Goal: Task Accomplishment & Management: Manage account settings

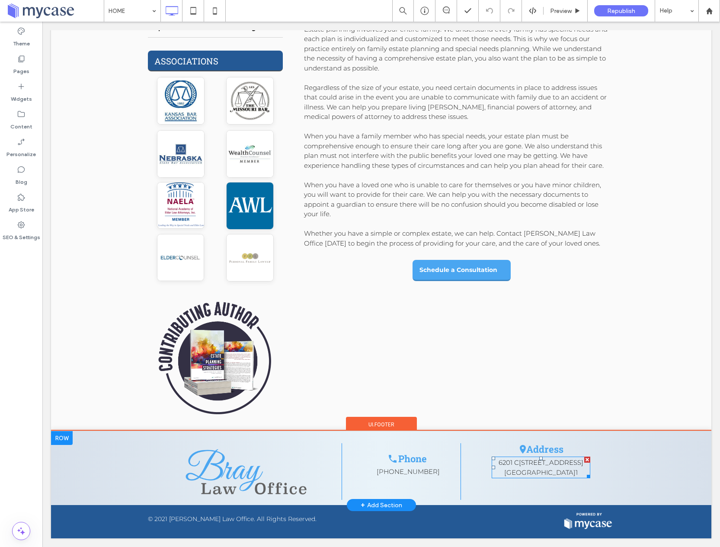
click at [557, 465] on span "[STREET_ADDRESS]" at bounding box center [551, 462] width 64 height 8
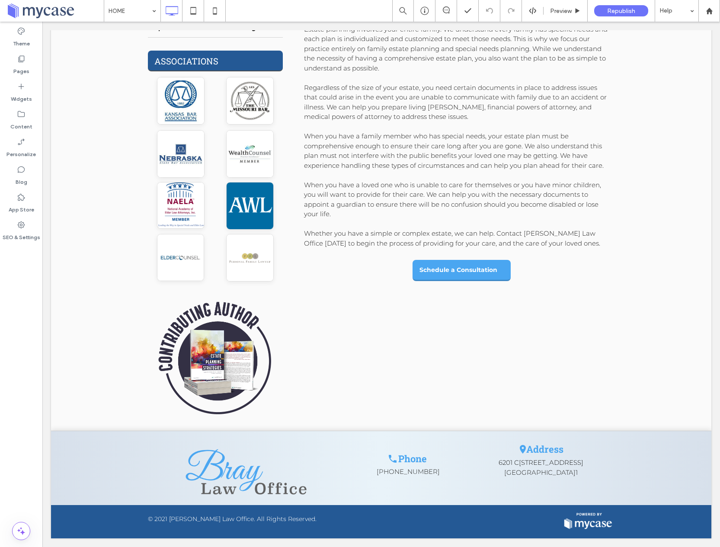
click at [558, 464] on span "[STREET_ADDRESS]" at bounding box center [551, 462] width 64 height 8
click at [526, 474] on link "[GEOGRAPHIC_DATA]" at bounding box center [539, 472] width 71 height 8
click at [22, 64] on label "Pages" at bounding box center [21, 69] width 16 height 12
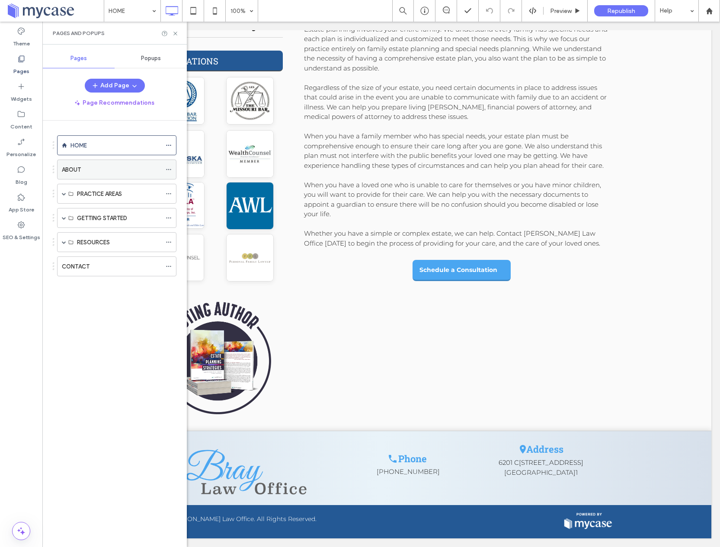
click at [79, 176] on div "ABOUT" at bounding box center [111, 169] width 99 height 19
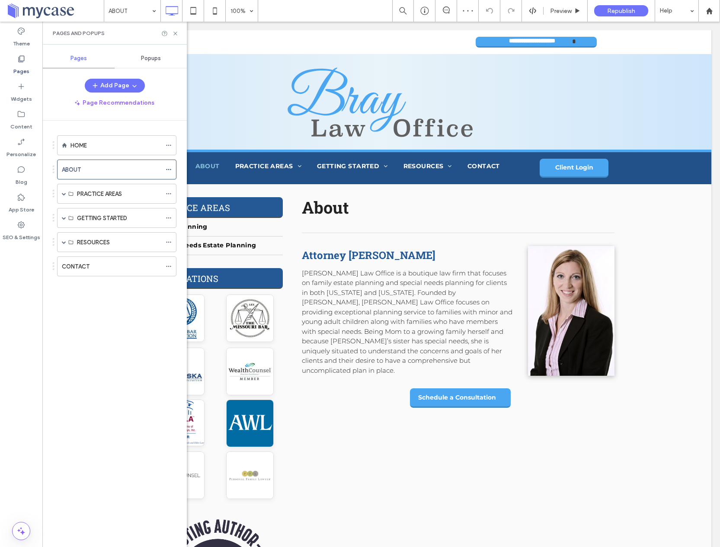
click at [128, 144] on div "HOME" at bounding box center [116, 145] width 91 height 9
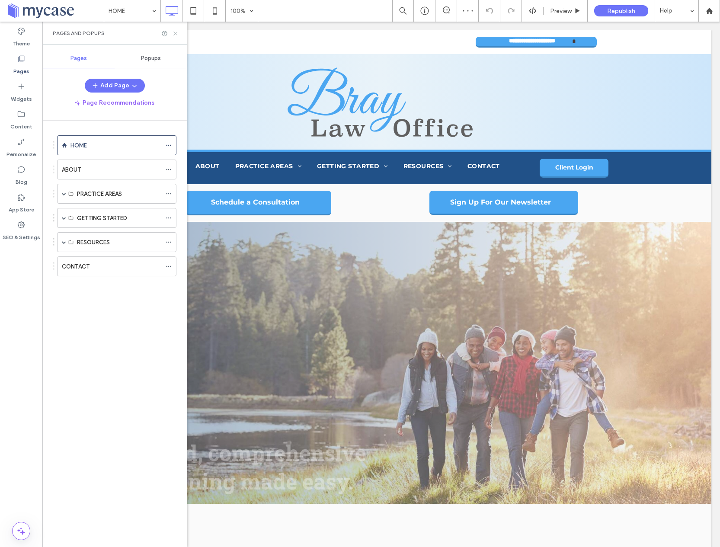
drag, startPoint x: 134, startPoint y: 12, endPoint x: 176, endPoint y: 32, distance: 47.2
click at [176, 32] on icon at bounding box center [175, 33] width 6 height 6
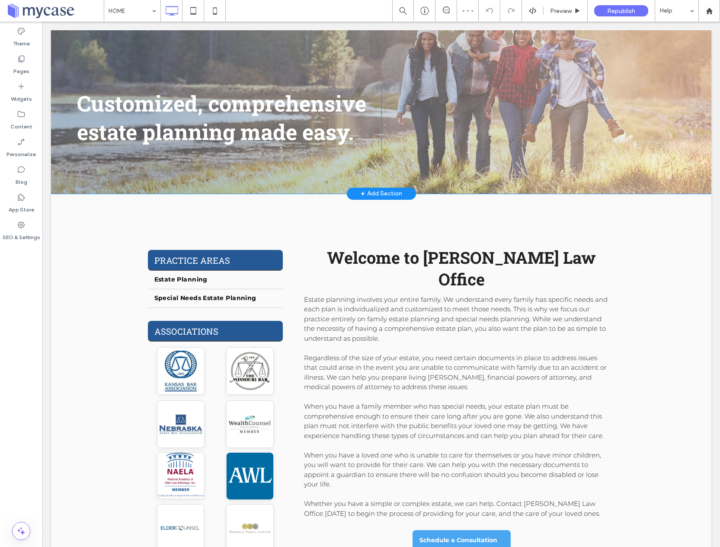
scroll to position [580, 0]
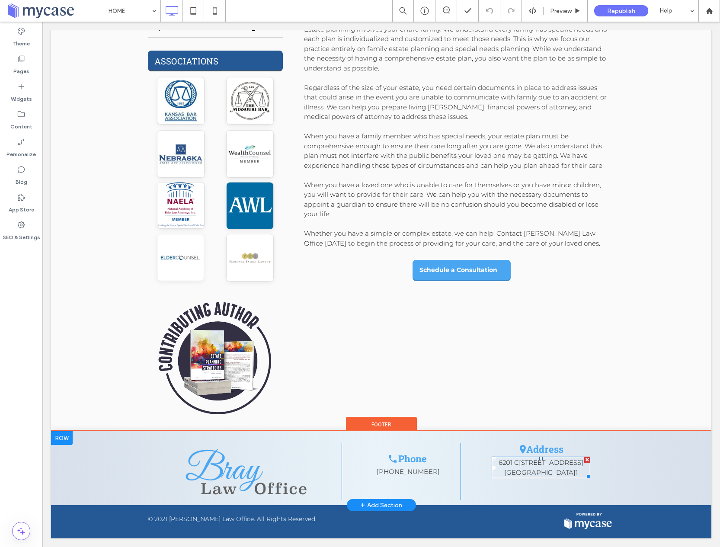
click at [553, 466] on span "[STREET_ADDRESS]" at bounding box center [551, 462] width 64 height 8
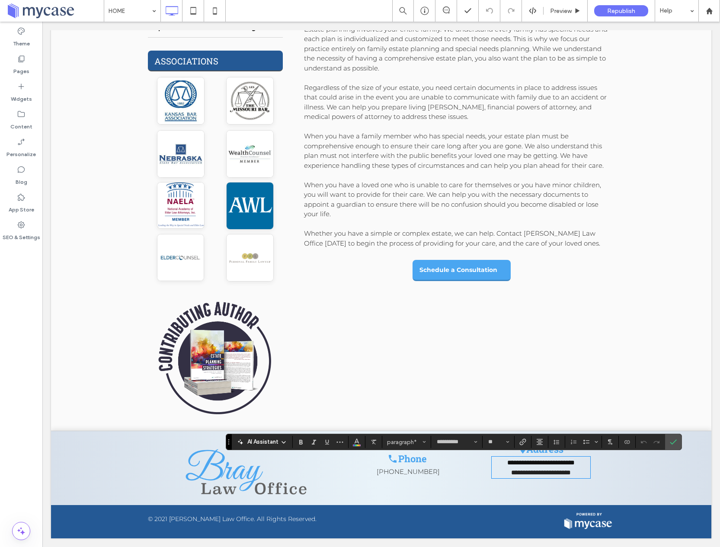
drag, startPoint x: 556, startPoint y: 464, endPoint x: 546, endPoint y: 473, distance: 13.5
click at [556, 464] on span "**********" at bounding box center [540, 462] width 67 height 6
click at [668, 443] on label "Confirm" at bounding box center [673, 442] width 13 height 16
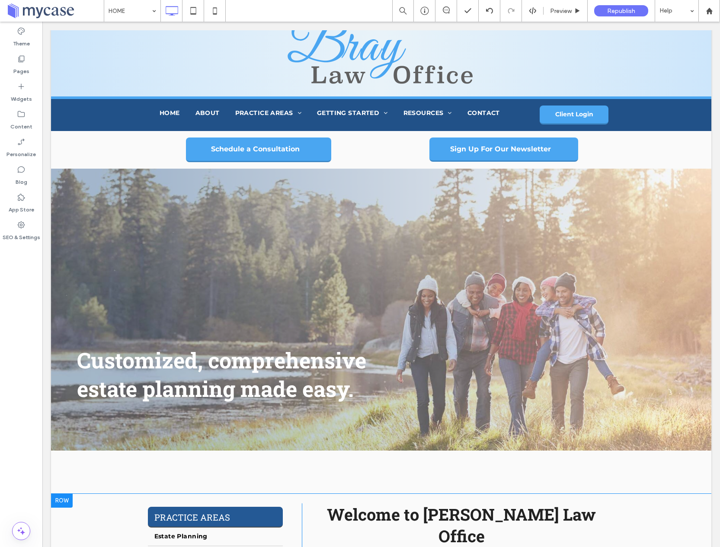
scroll to position [0, 0]
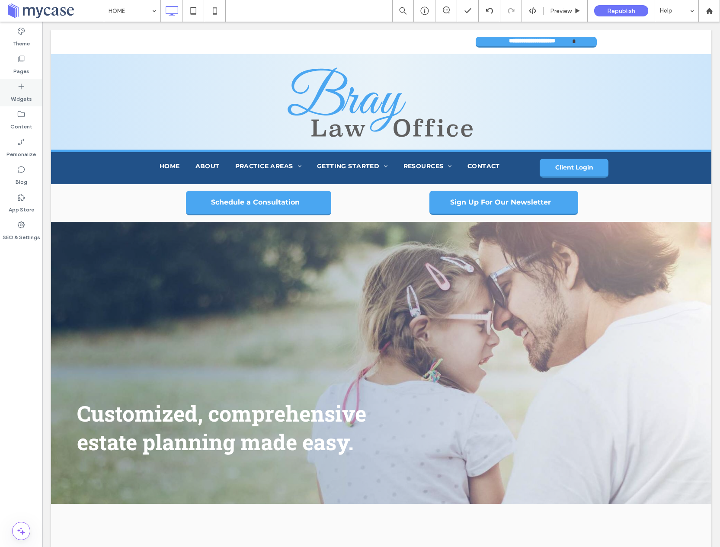
drag, startPoint x: 23, startPoint y: 67, endPoint x: 28, endPoint y: 97, distance: 30.2
click at [23, 67] on label "Pages" at bounding box center [21, 69] width 16 height 12
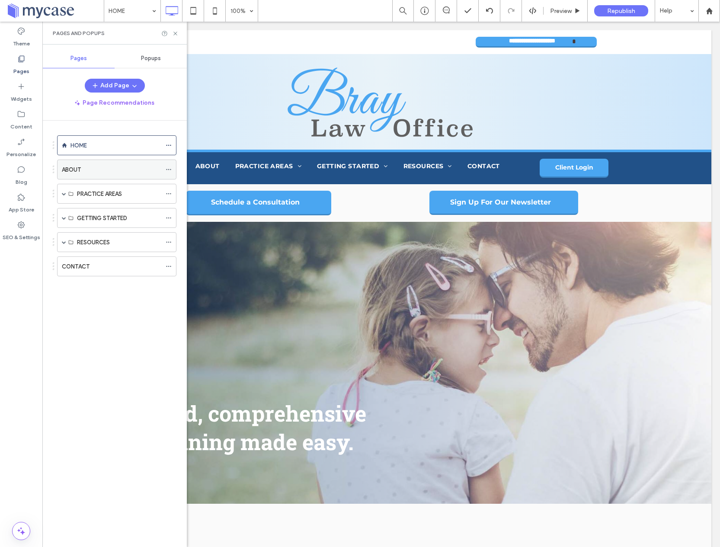
click at [78, 163] on div "ABOUT" at bounding box center [111, 169] width 99 height 19
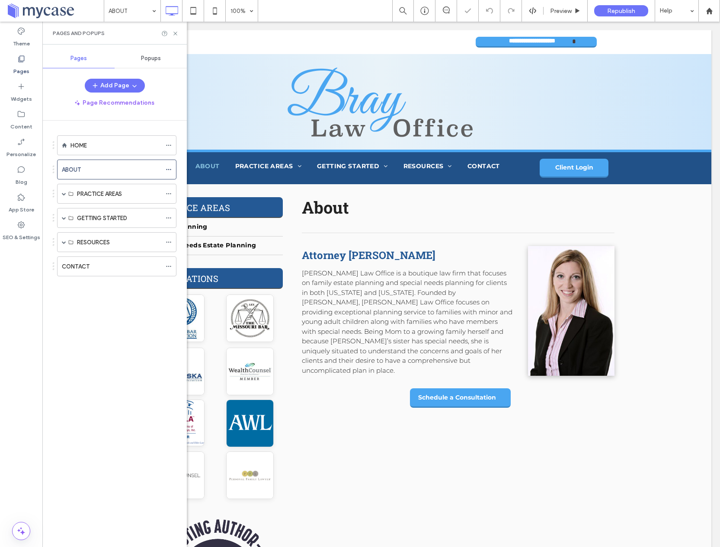
drag, startPoint x: 126, startPoint y: 270, endPoint x: 169, endPoint y: 259, distance: 44.7
click at [126, 270] on div "CONTACT" at bounding box center [111, 266] width 99 height 9
click at [178, 32] on icon at bounding box center [175, 33] width 6 height 6
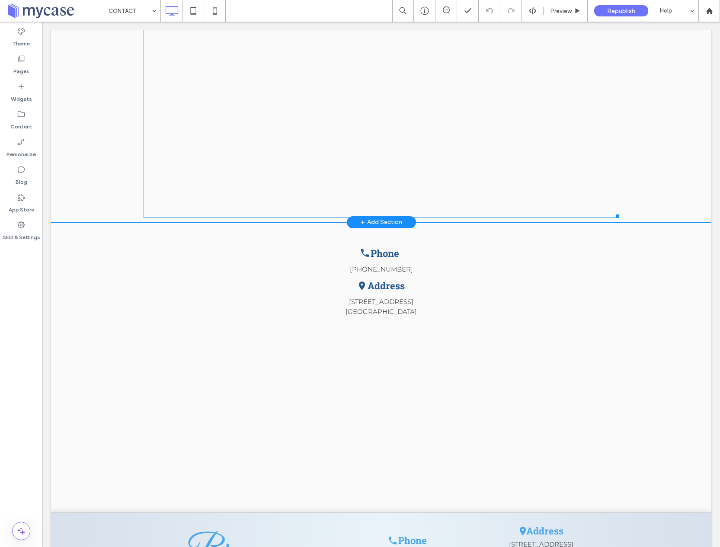
scroll to position [387, 0]
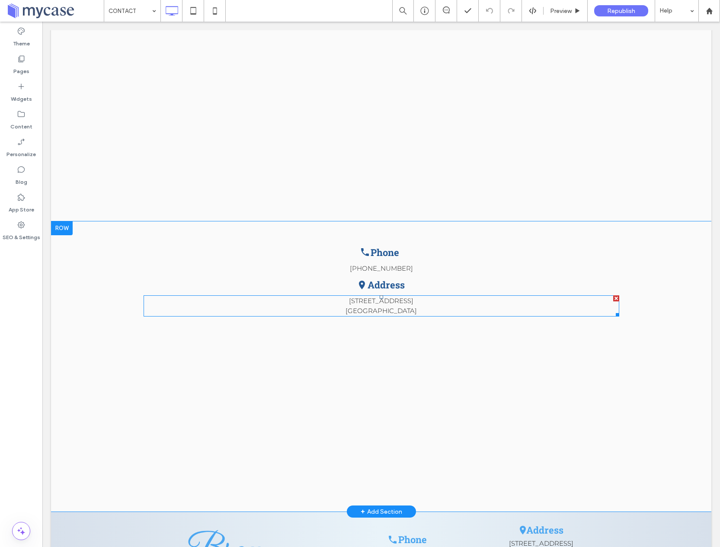
click at [379, 304] on link "[STREET_ADDRESS]" at bounding box center [381, 306] width 71 height 18
type input "**********"
type input "**"
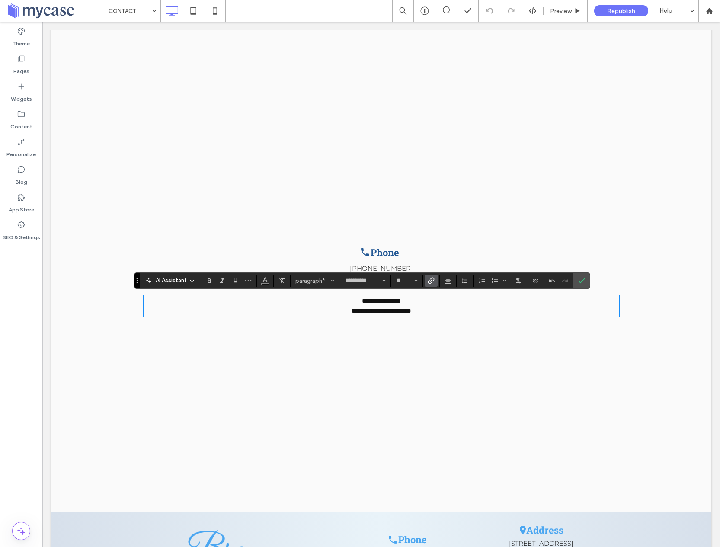
click at [402, 301] on link "**********" at bounding box center [382, 306] width 60 height 16
drag, startPoint x: 406, startPoint y: 300, endPoint x: 358, endPoint y: 300, distance: 48.4
click at [356, 300] on p "**********" at bounding box center [382, 305] width 476 height 19
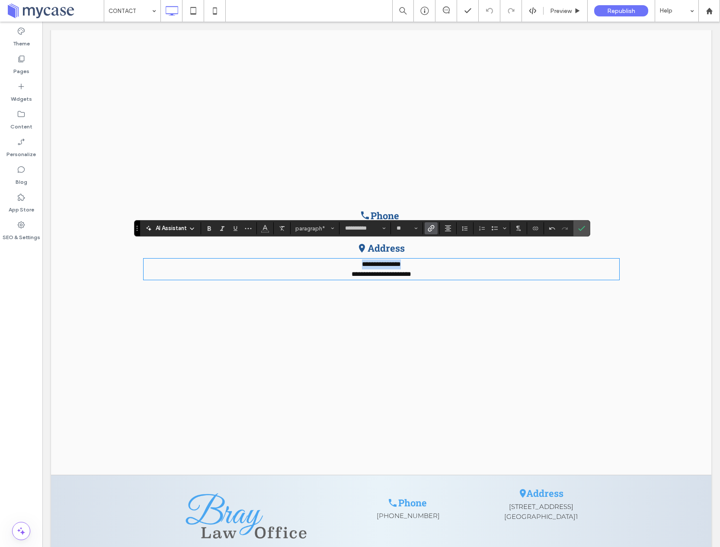
scroll to position [468, 0]
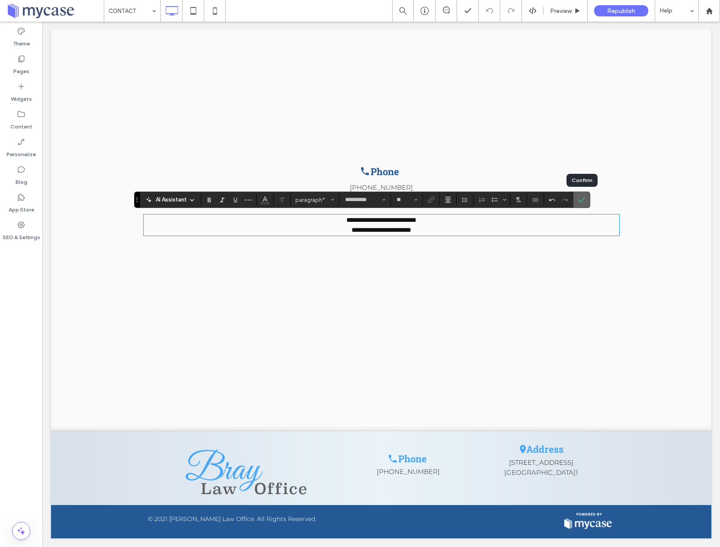
click at [583, 201] on icon "Confirm" at bounding box center [581, 199] width 7 height 7
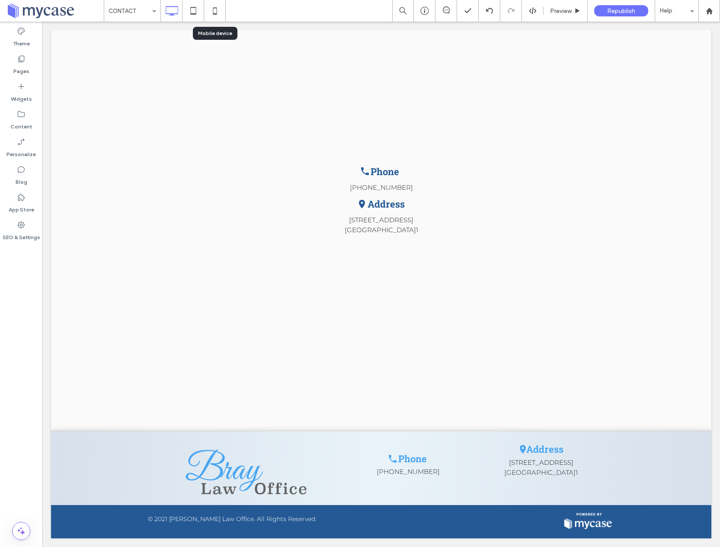
click at [213, 10] on use at bounding box center [215, 10] width 4 height 7
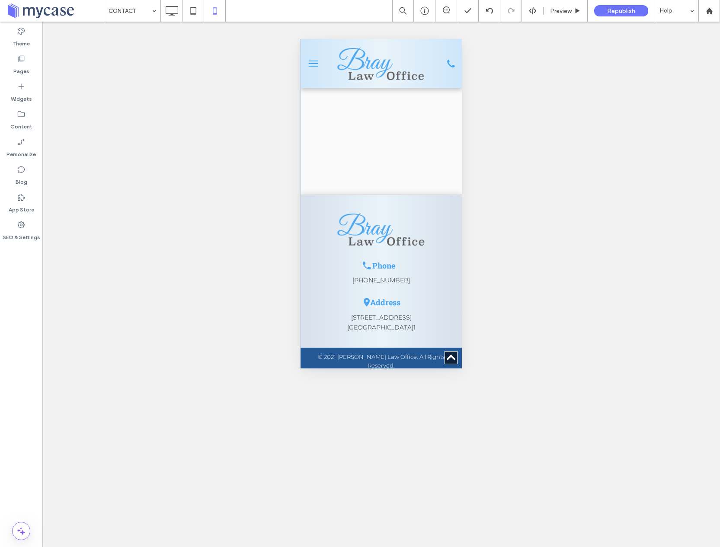
scroll to position [526, 0]
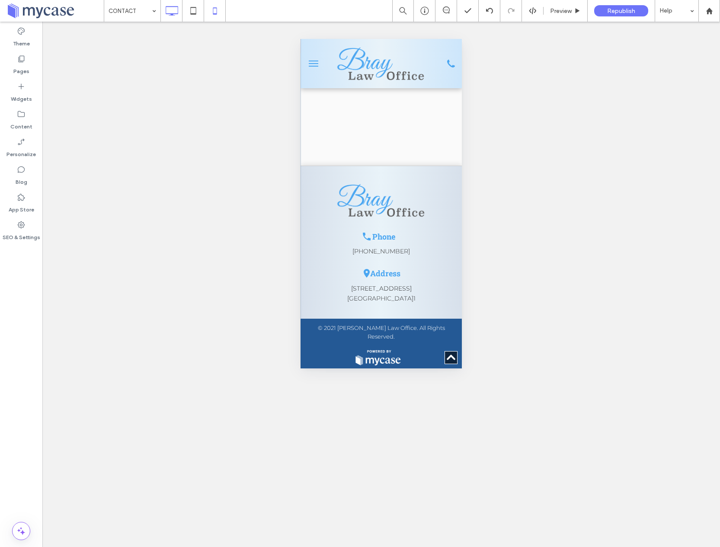
click at [173, 16] on icon at bounding box center [171, 10] width 17 height 17
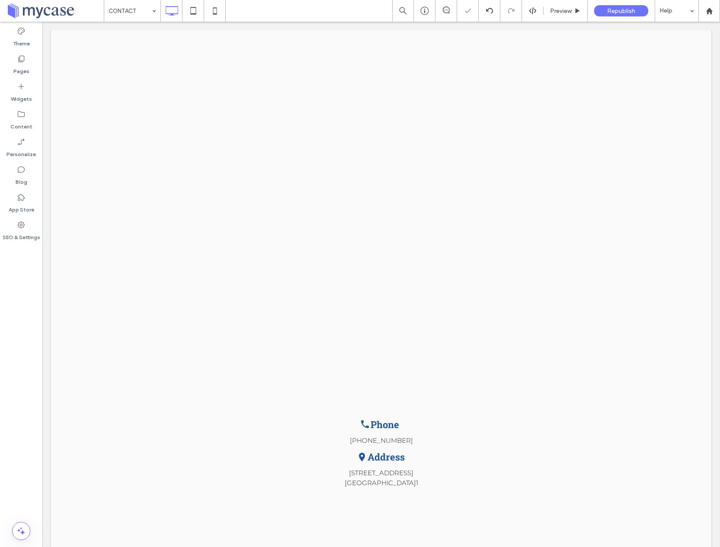
scroll to position [468, 0]
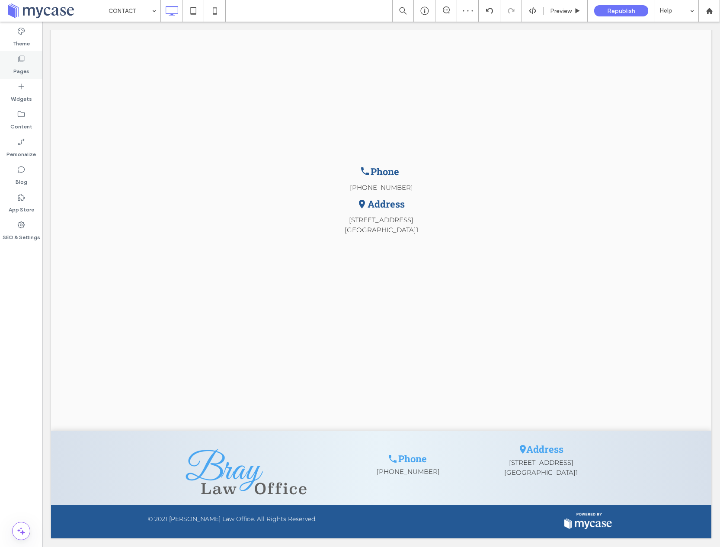
click at [31, 63] on div "Pages" at bounding box center [21, 65] width 42 height 28
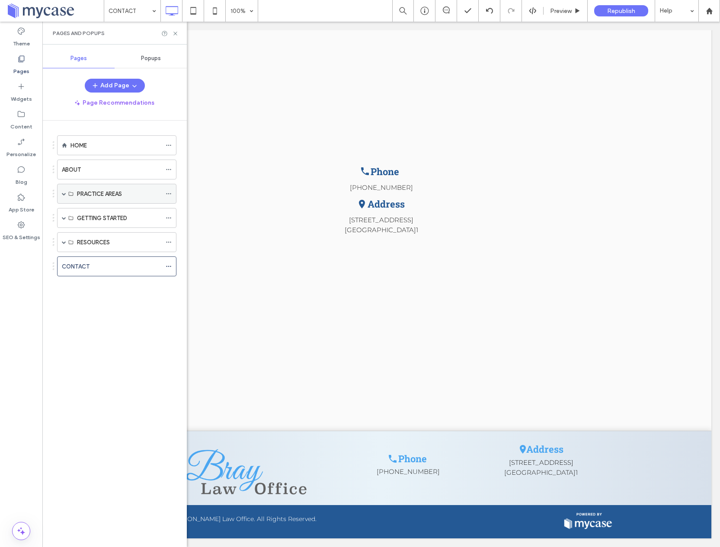
click at [65, 193] on span at bounding box center [64, 194] width 4 height 4
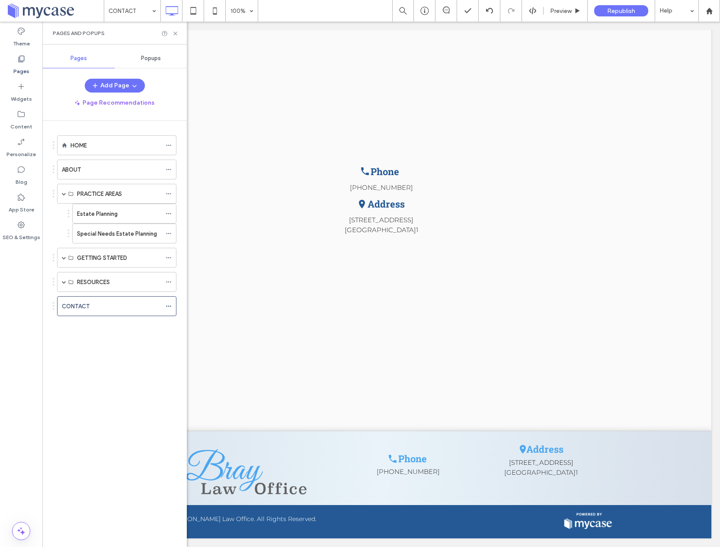
click at [119, 234] on label "Special Needs Estate Planning" at bounding box center [117, 233] width 80 height 15
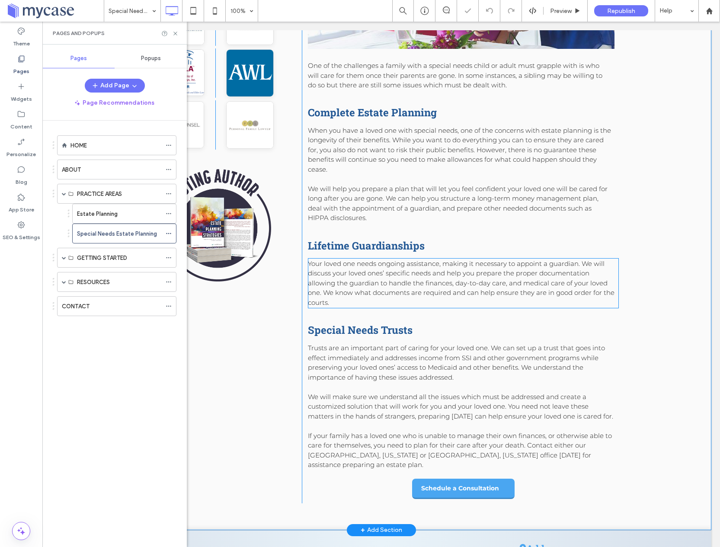
scroll to position [440, 0]
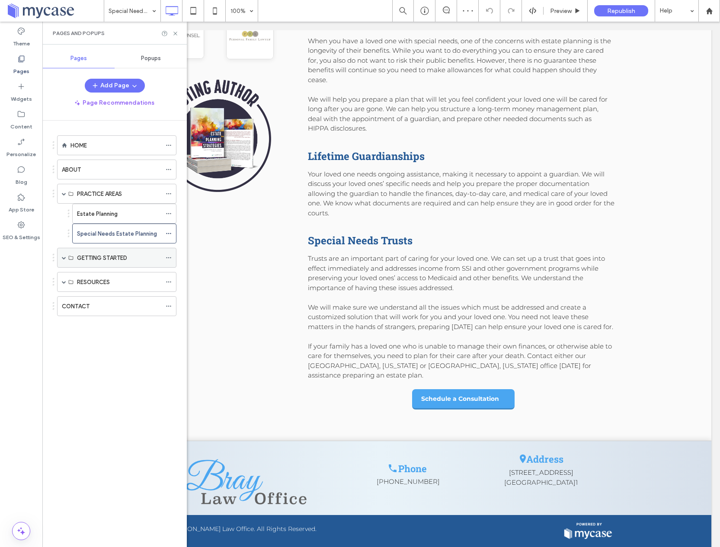
click at [62, 256] on span at bounding box center [64, 258] width 4 height 4
click at [110, 282] on div "HOW MUCH SHOULD MY ESTATE PLAN COST?" at bounding box center [119, 277] width 84 height 19
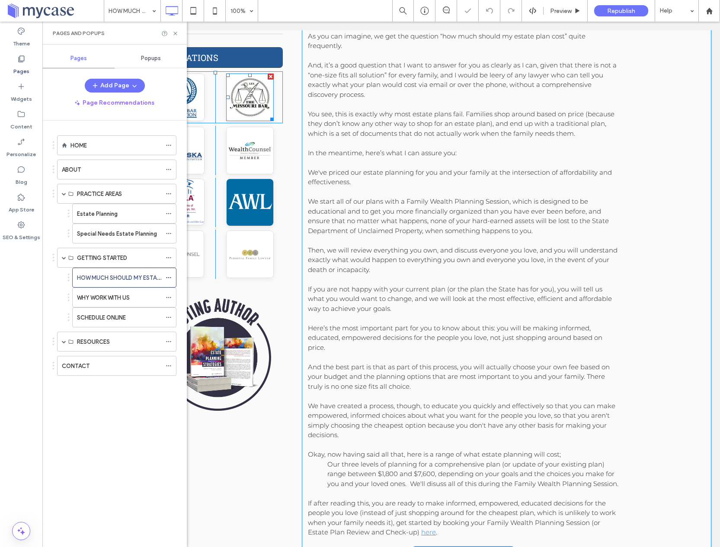
scroll to position [388, 0]
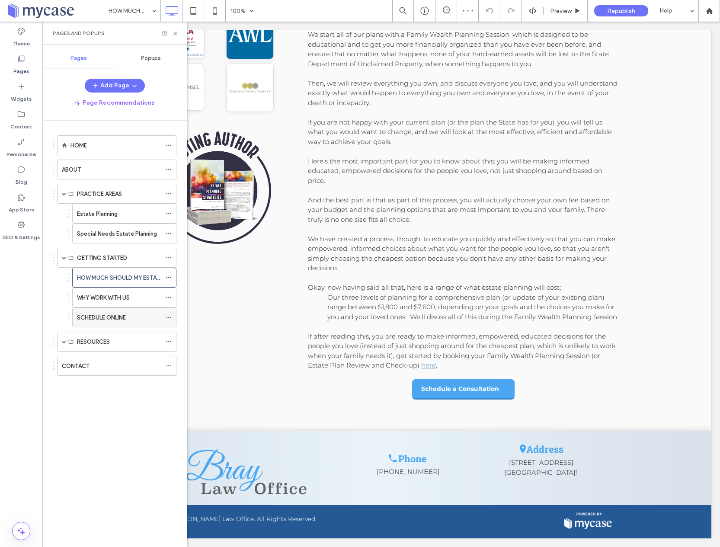
click at [104, 314] on label "SCHEDULE ONLINE" at bounding box center [101, 317] width 49 height 15
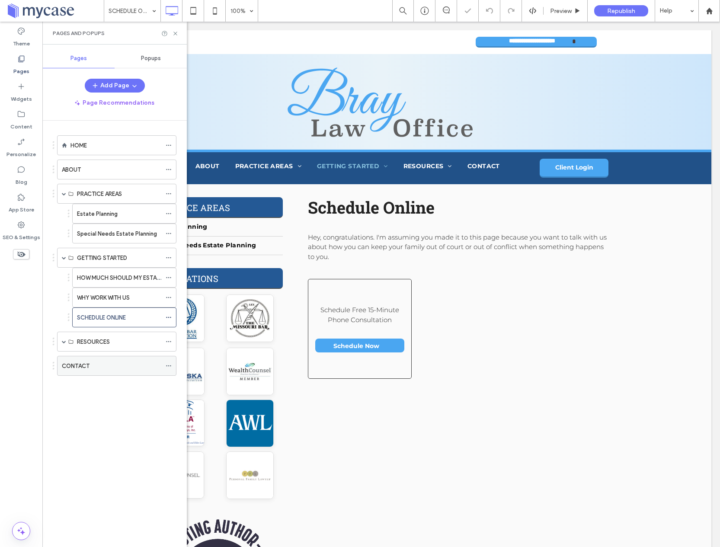
click at [101, 365] on div "CONTACT" at bounding box center [111, 366] width 99 height 9
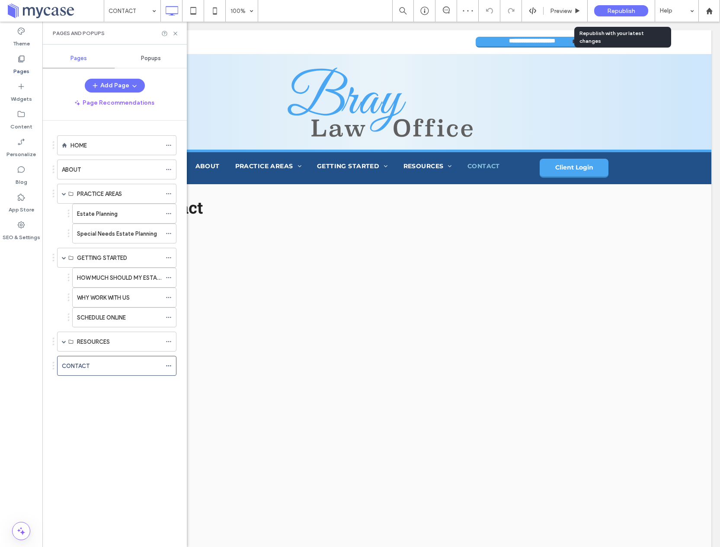
click at [621, 11] on span "Republish" at bounding box center [621, 10] width 28 height 7
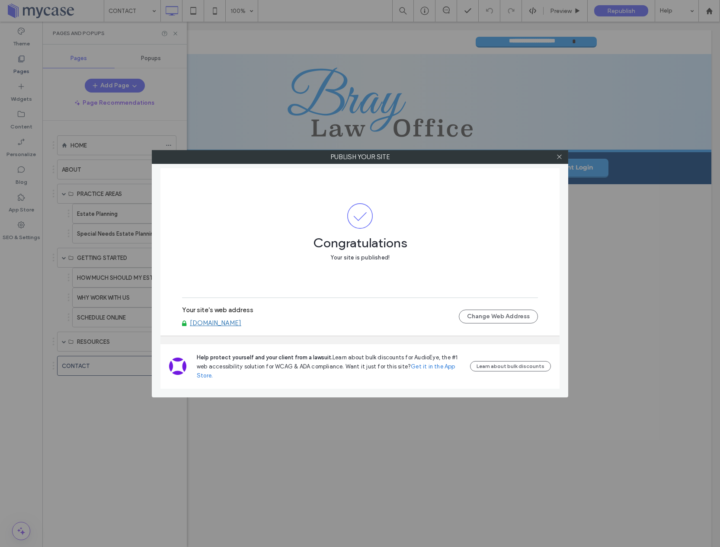
click at [232, 324] on link "[DOMAIN_NAME]" at bounding box center [215, 323] width 51 height 8
drag, startPoint x: 558, startPoint y: 157, endPoint x: 512, endPoint y: 158, distance: 46.3
click at [558, 157] on icon at bounding box center [559, 157] width 6 height 6
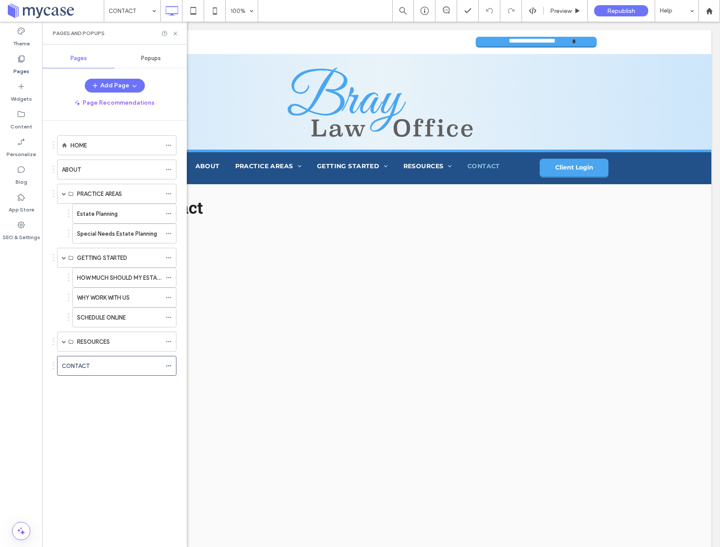
click at [108, 149] on div "HOME" at bounding box center [116, 145] width 91 height 9
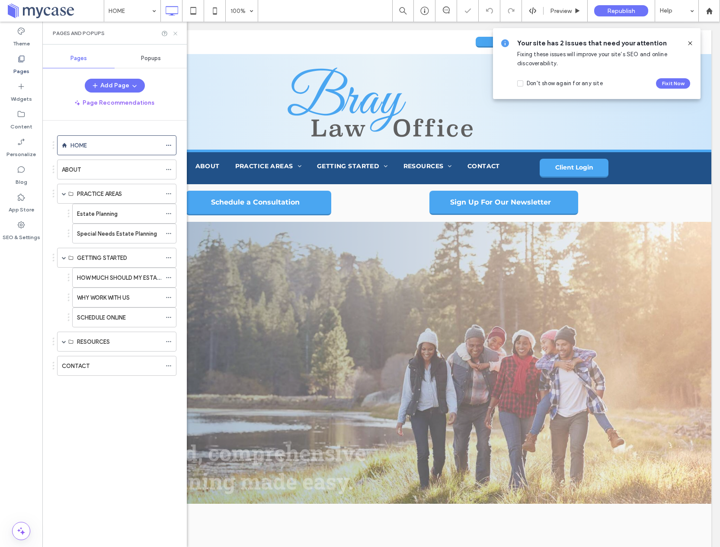
click at [176, 33] on icon at bounding box center [175, 33] width 6 height 6
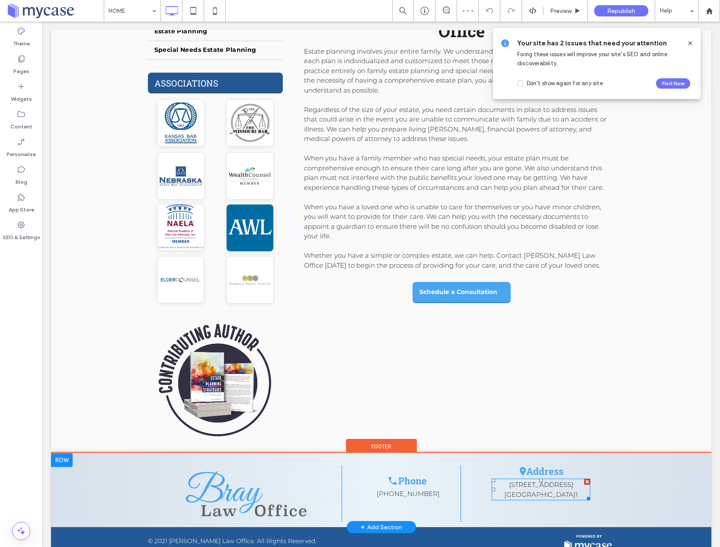
scroll to position [570, 0]
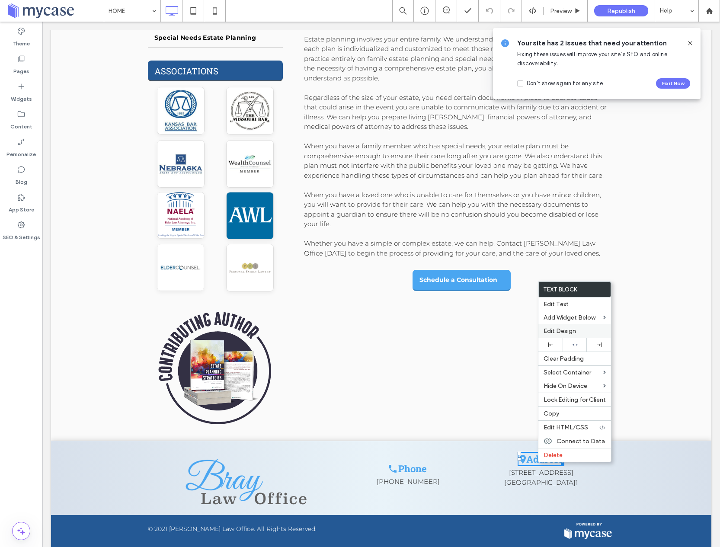
drag, startPoint x: 558, startPoint y: 333, endPoint x: 548, endPoint y: 336, distance: 9.9
click at [558, 333] on span "Edit Design" at bounding box center [560, 330] width 32 height 7
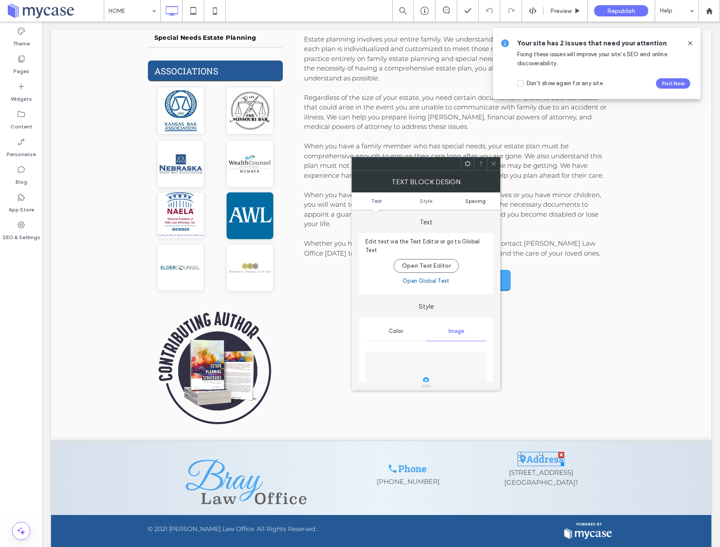
click at [474, 202] on span "Spacing" at bounding box center [475, 201] width 20 height 6
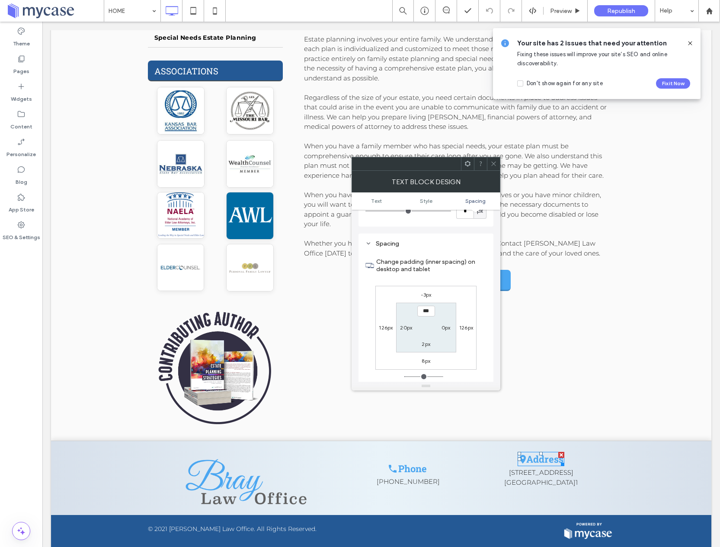
scroll to position [461, 0]
click at [425, 282] on label "-3px" at bounding box center [426, 285] width 11 height 6
type input "*"
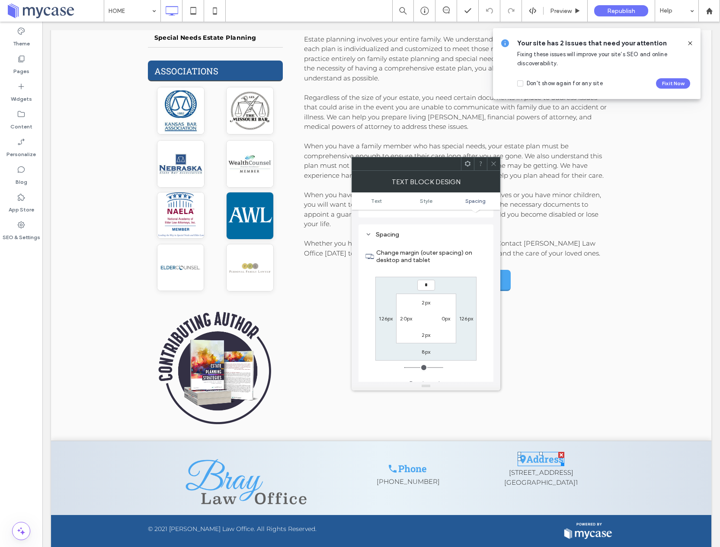
type input "*"
type input "***"
drag, startPoint x: 496, startPoint y: 166, endPoint x: 455, endPoint y: 264, distance: 106.4
click at [496, 166] on icon at bounding box center [493, 163] width 6 height 6
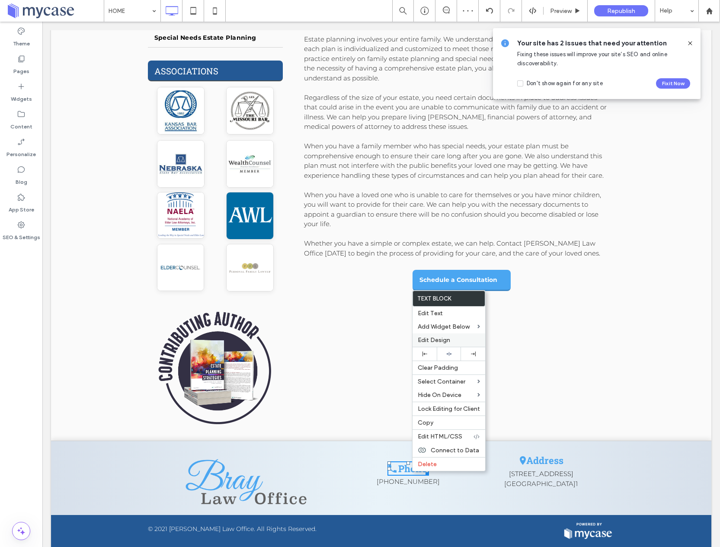
click at [427, 338] on span "Edit Design" at bounding box center [434, 340] width 32 height 7
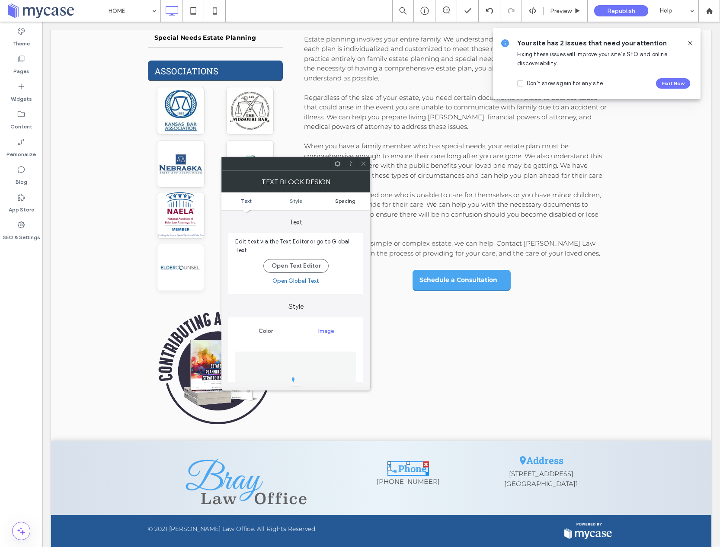
click at [347, 198] on span "Spacing" at bounding box center [345, 201] width 20 height 6
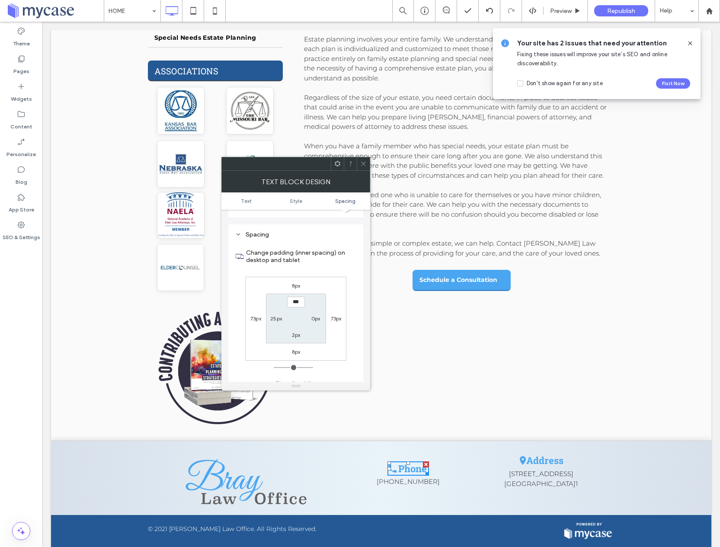
click at [295, 282] on label "8px" at bounding box center [296, 285] width 9 height 6
type input "*"
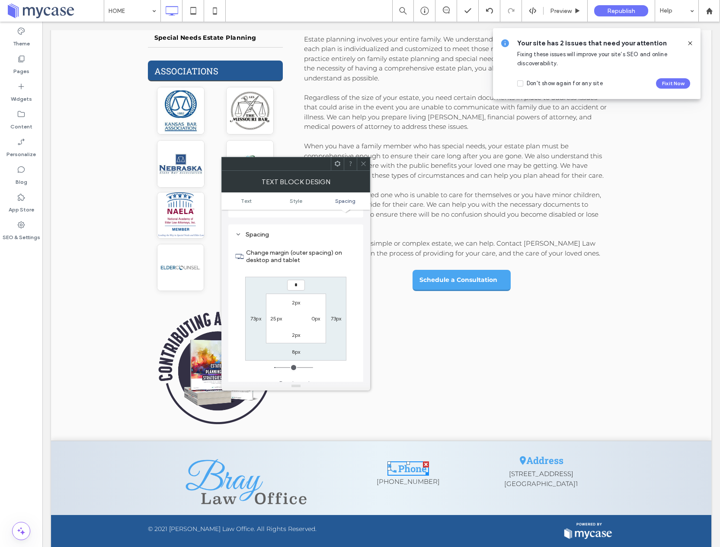
type input "*"
type input "***"
click at [366, 163] on icon at bounding box center [363, 163] width 6 height 6
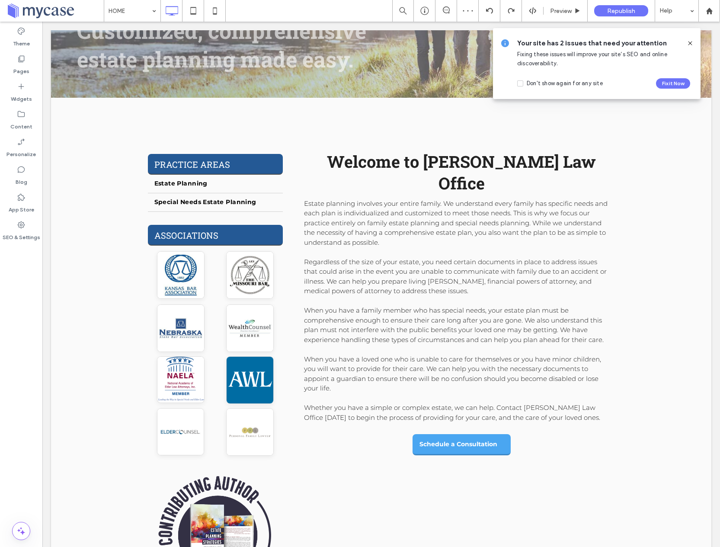
scroll to position [580, 0]
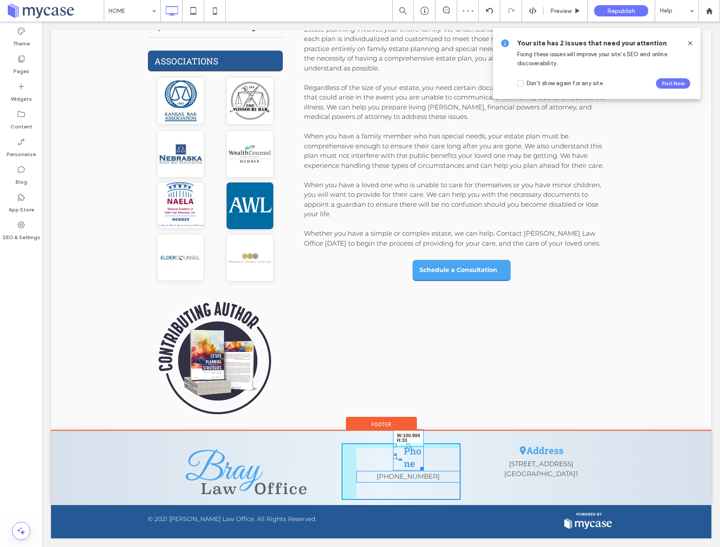
drag, startPoint x: 422, startPoint y: 468, endPoint x: 428, endPoint y: 466, distance: 6.8
click at [428, 466] on div "Phone W:100.984 H:33 [PHONE_NUMBER] Click To Paste" at bounding box center [401, 471] width 119 height 57
click at [407, 442] on div "Click To Paste Phone T:-11 [PHONE_NUMBER] Click To Paste Address [STREET_ADDRES…" at bounding box center [381, 468] width 660 height 74
drag, startPoint x: 423, startPoint y: 468, endPoint x: 429, endPoint y: 467, distance: 5.6
click at [429, 467] on div "Phone W:101.969 H:33 [PHONE_NUMBER] Click To Paste" at bounding box center [401, 471] width 119 height 57
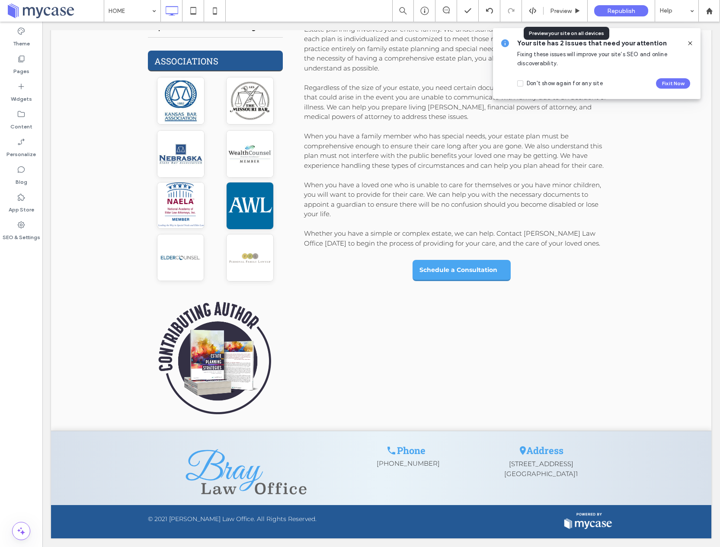
drag, startPoint x: 560, startPoint y: 7, endPoint x: 557, endPoint y: 48, distance: 41.2
click at [560, 7] on span "Preview" at bounding box center [561, 10] width 22 height 7
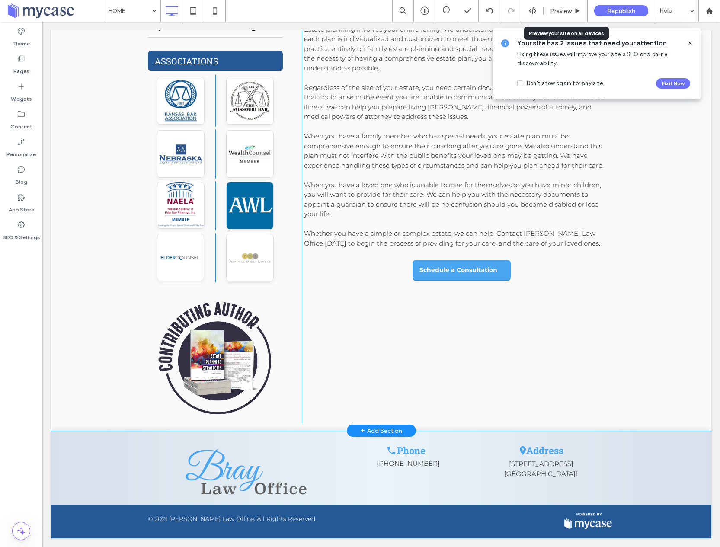
scroll to position [563, 0]
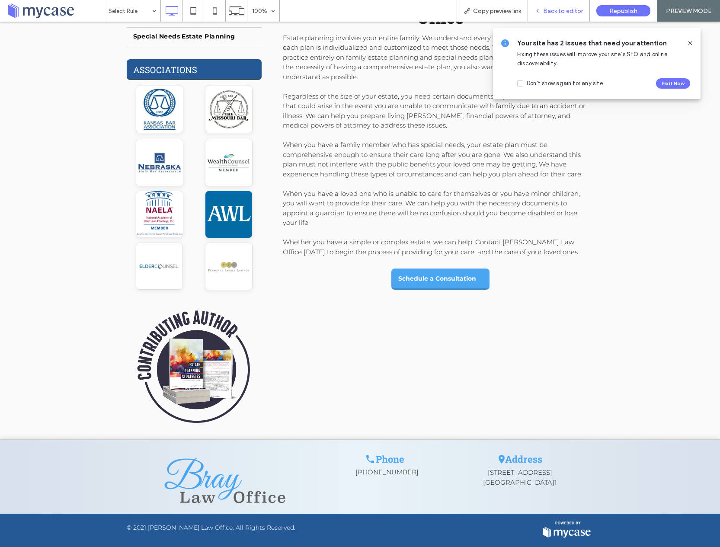
drag, startPoint x: 550, startPoint y: 12, endPoint x: 535, endPoint y: 41, distance: 32.9
click at [550, 12] on span "Back to editor" at bounding box center [563, 10] width 40 height 7
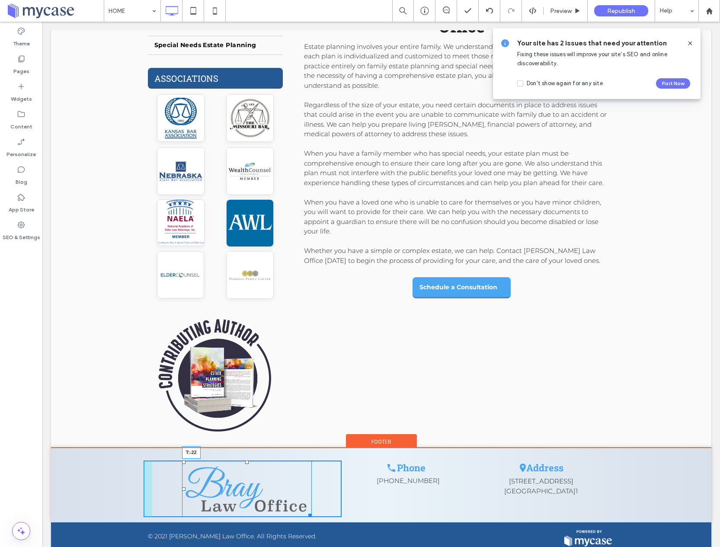
drag, startPoint x: 246, startPoint y: 461, endPoint x: 246, endPoint y: 451, distance: 9.5
click at [246, 461] on div at bounding box center [246, 462] width 3 height 3
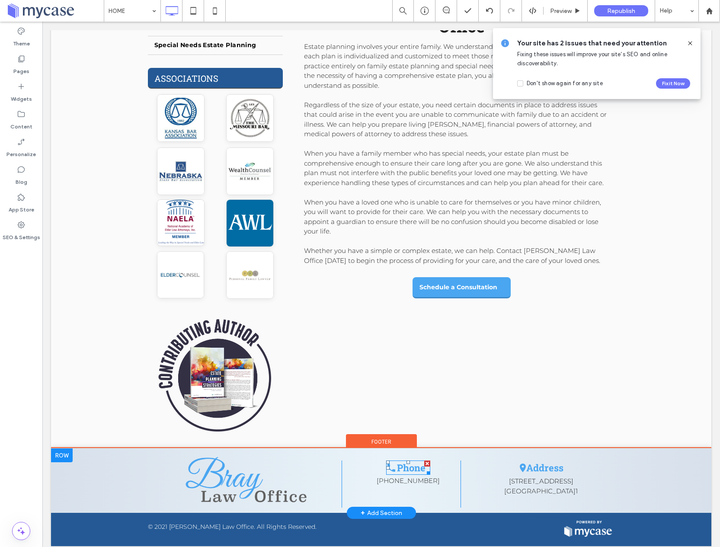
click at [414, 468] on span "Phone" at bounding box center [411, 468] width 29 height 13
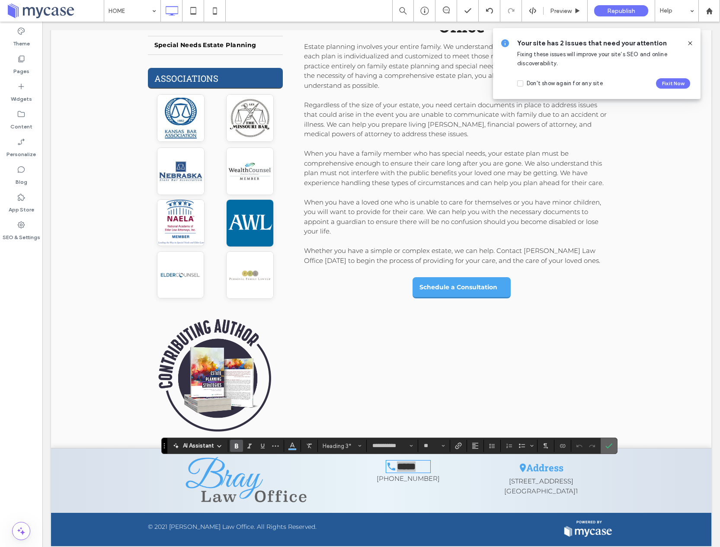
click at [612, 447] on icon "Confirm" at bounding box center [609, 445] width 7 height 7
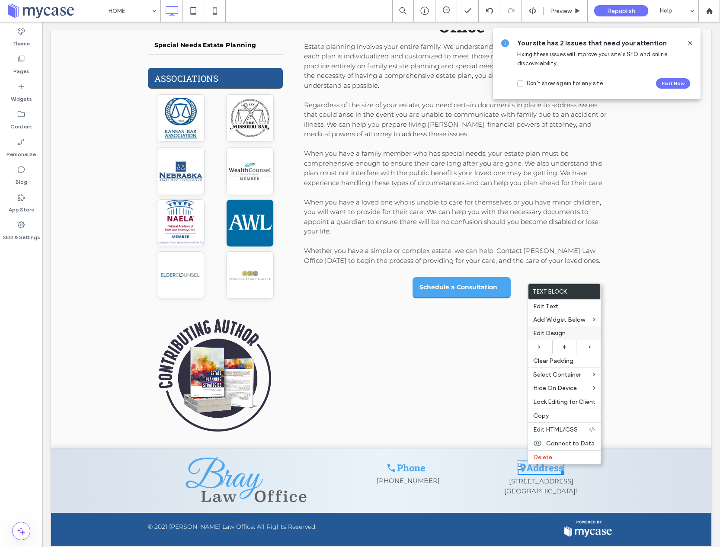
click at [563, 334] on span "Edit Design" at bounding box center [549, 333] width 32 height 7
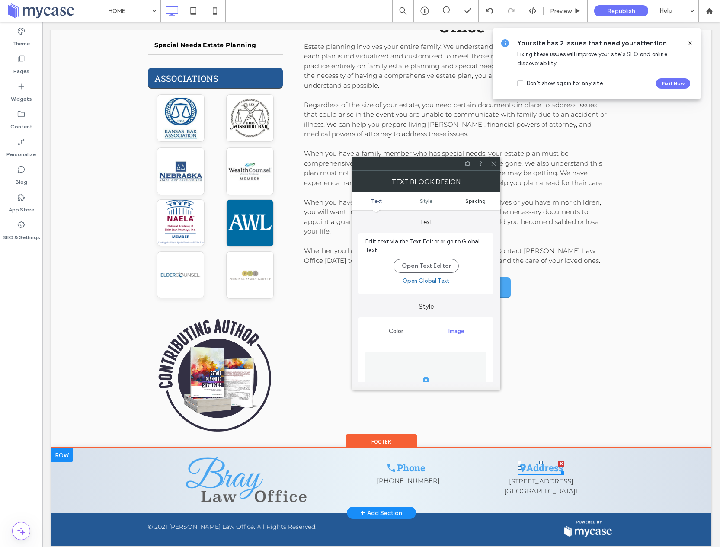
click at [484, 204] on span "Spacing" at bounding box center [475, 201] width 20 height 6
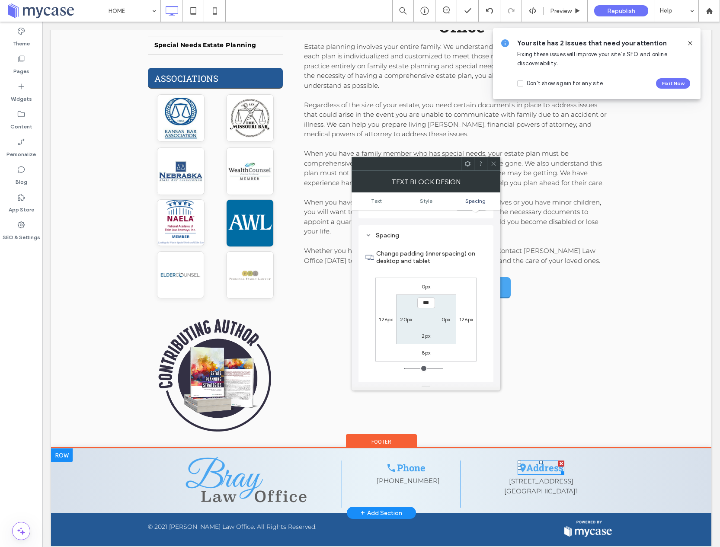
scroll to position [461, 0]
click at [494, 163] on icon at bounding box center [493, 163] width 6 height 6
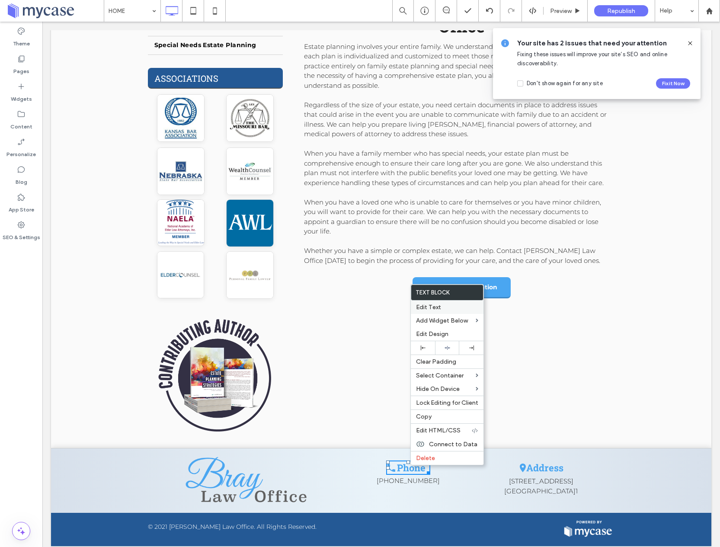
drag, startPoint x: 426, startPoint y: 333, endPoint x: 413, endPoint y: 305, distance: 30.6
click at [426, 333] on span "Edit Design" at bounding box center [432, 333] width 32 height 7
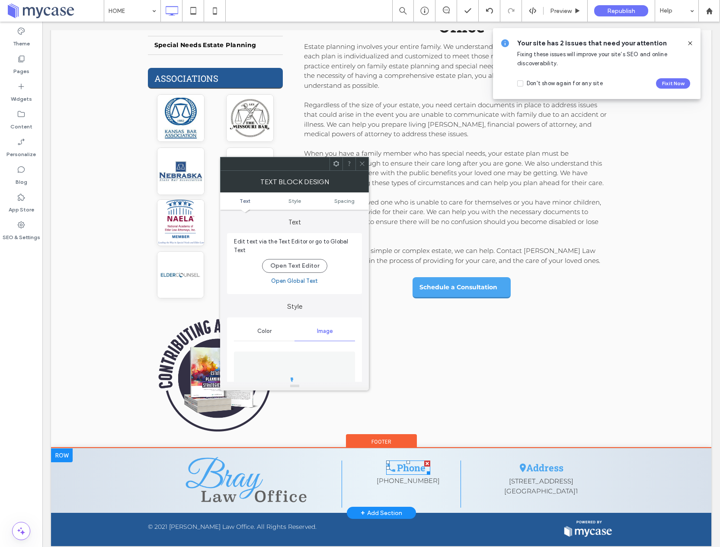
drag, startPoint x: 352, startPoint y: 200, endPoint x: 351, endPoint y: 225, distance: 24.7
click at [352, 200] on span "Spacing" at bounding box center [344, 201] width 20 height 6
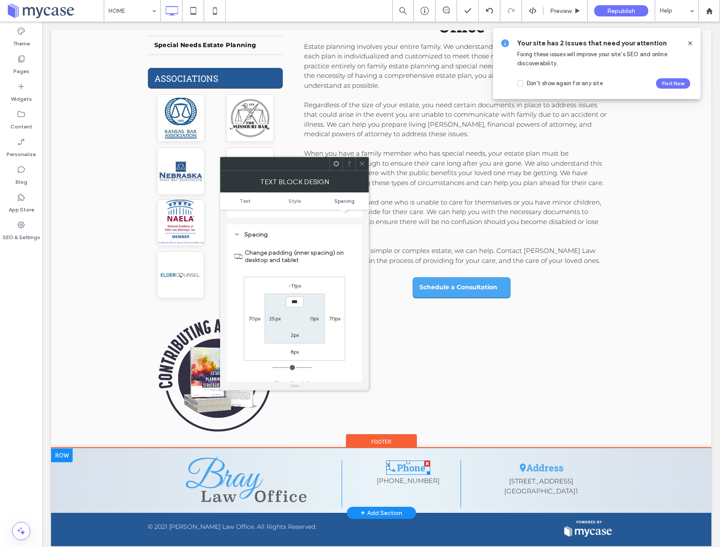
click at [294, 282] on label "-11px" at bounding box center [294, 285] width 13 height 6
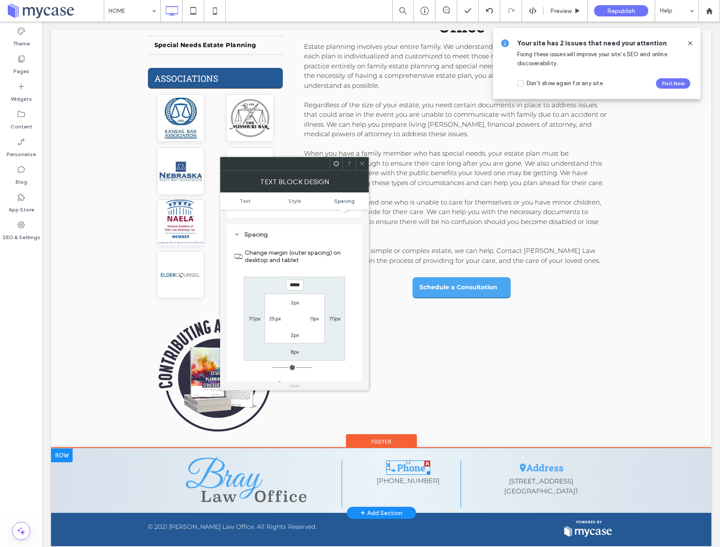
type input "*"
type input "***"
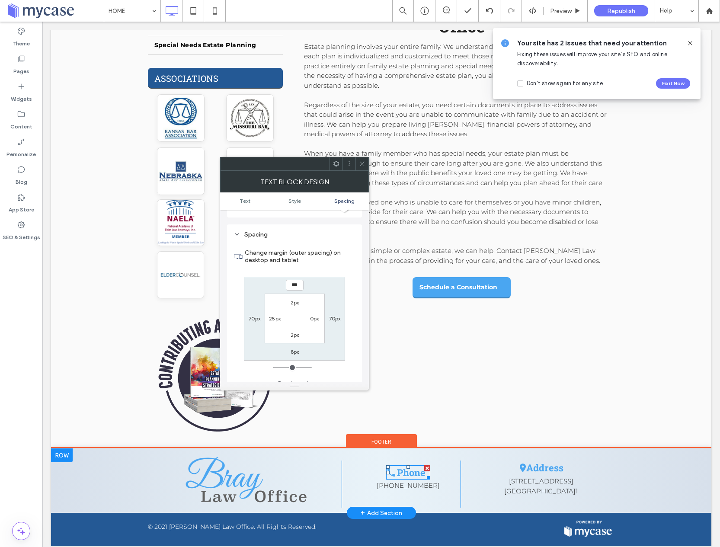
type input "*"
type input "***"
type input "*"
type input "*****"
click at [359, 163] on icon at bounding box center [362, 163] width 6 height 6
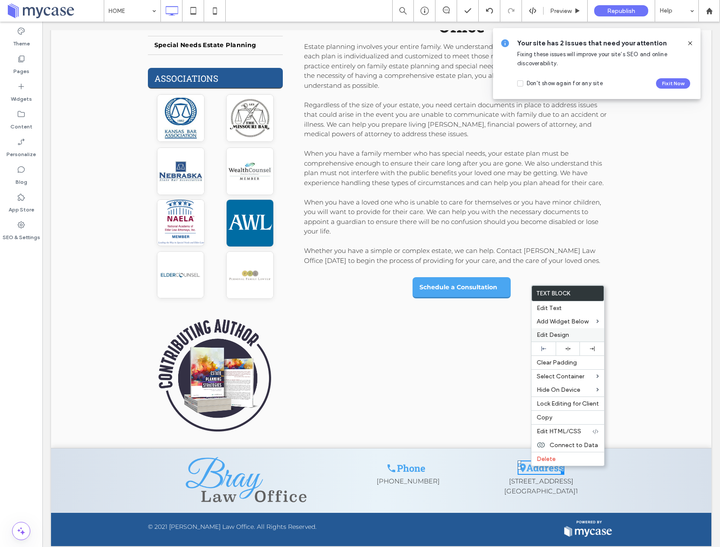
click at [574, 334] on label "Edit Design" at bounding box center [568, 334] width 62 height 7
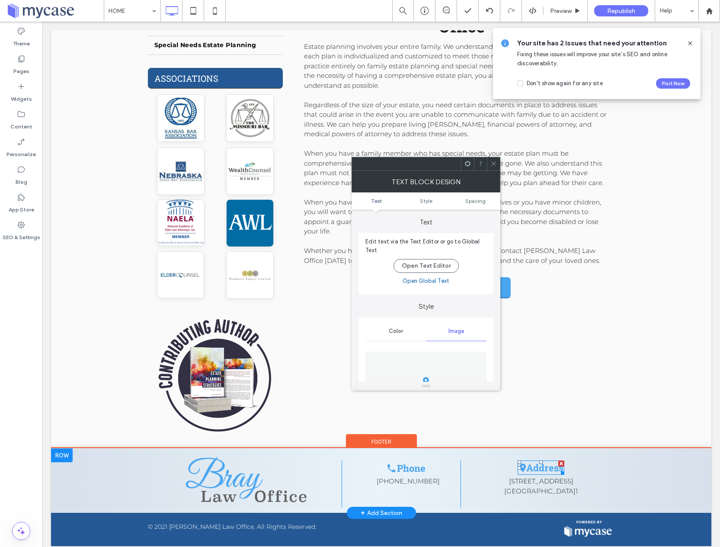
click at [476, 196] on ul "Text Style Spacing" at bounding box center [426, 200] width 149 height 17
click at [476, 197] on ul "Text Style Spacing" at bounding box center [426, 200] width 149 height 17
click at [476, 200] on span "Spacing" at bounding box center [475, 201] width 20 height 6
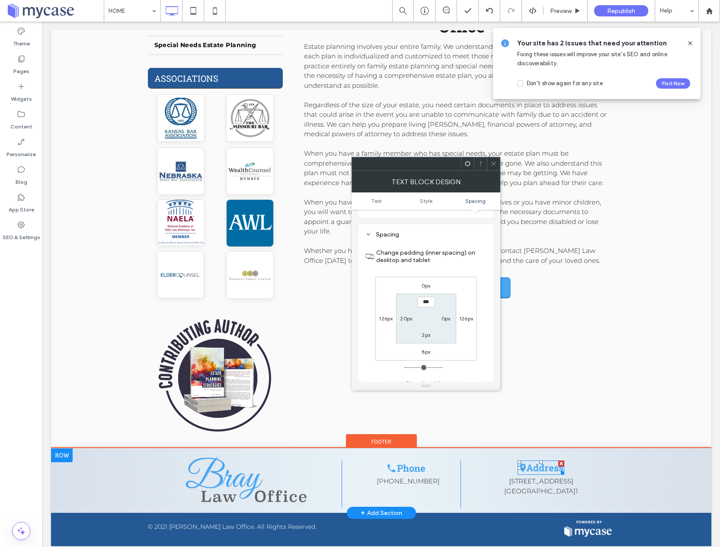
click at [492, 167] on span at bounding box center [493, 163] width 6 height 13
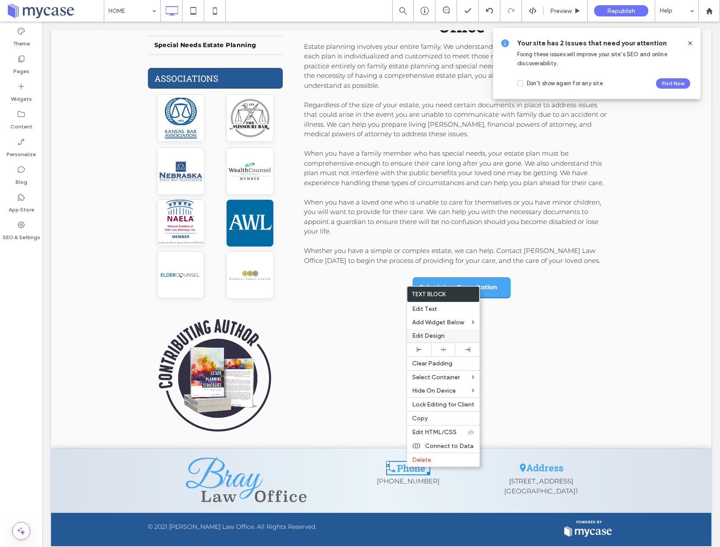
click at [430, 331] on div "Edit Design" at bounding box center [443, 335] width 73 height 13
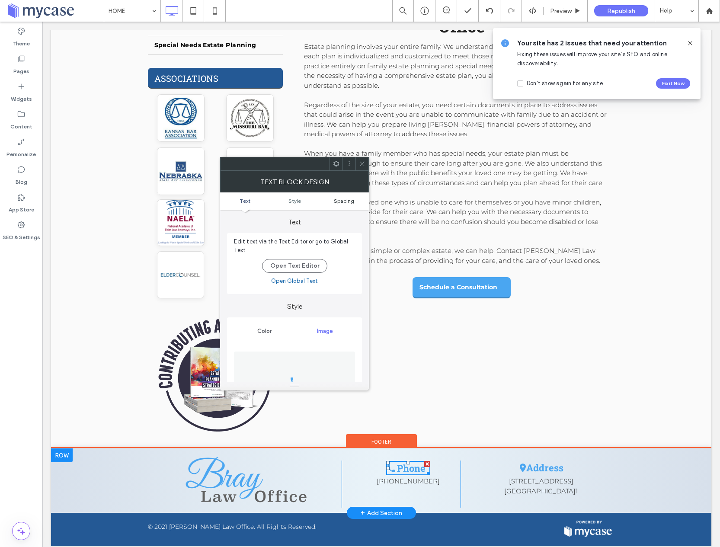
drag, startPoint x: 337, startPoint y: 203, endPoint x: 359, endPoint y: 173, distance: 37.3
click at [337, 203] on span "Spacing" at bounding box center [344, 201] width 20 height 6
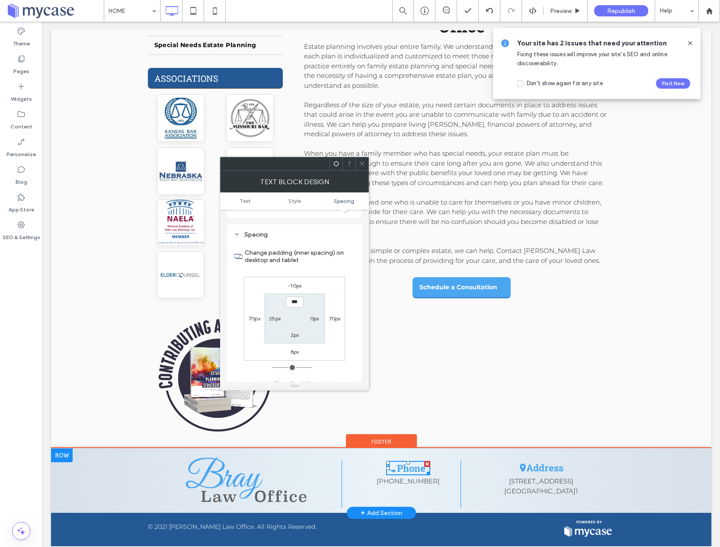
click at [362, 165] on icon at bounding box center [362, 163] width 6 height 6
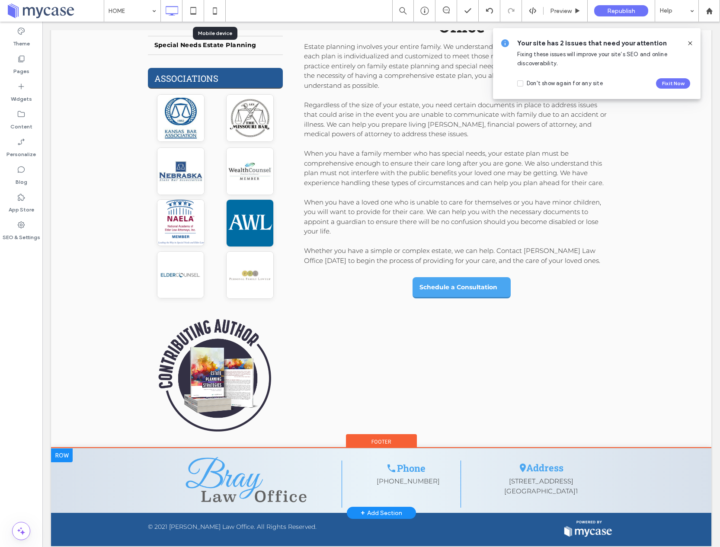
drag, startPoint x: 208, startPoint y: 10, endPoint x: 233, endPoint y: 52, distance: 48.1
click at [208, 10] on icon at bounding box center [214, 10] width 17 height 17
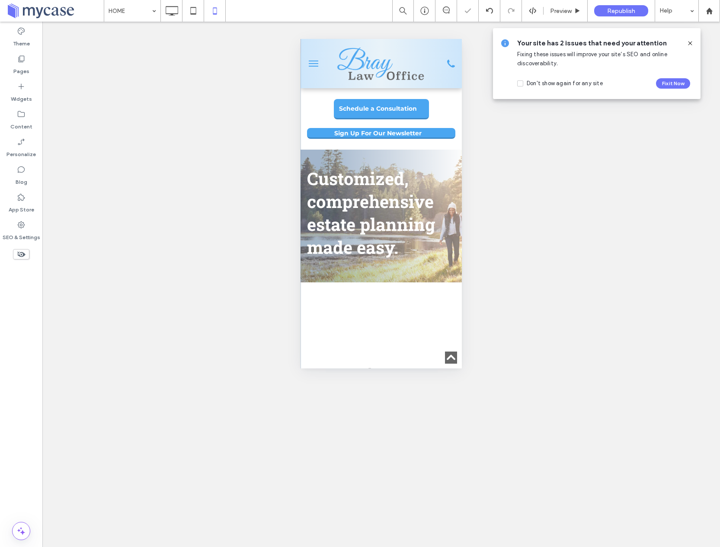
scroll to position [611, 0]
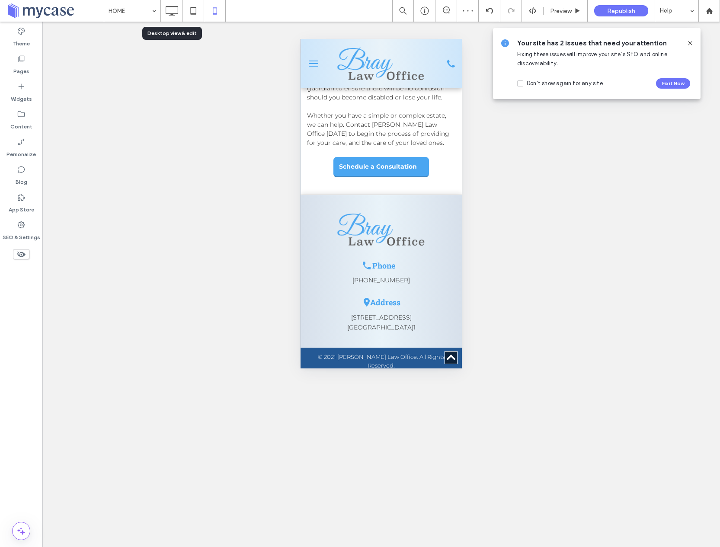
drag, startPoint x: 173, startPoint y: 13, endPoint x: 221, endPoint y: 25, distance: 48.6
click at [173, 13] on use at bounding box center [172, 11] width 13 height 10
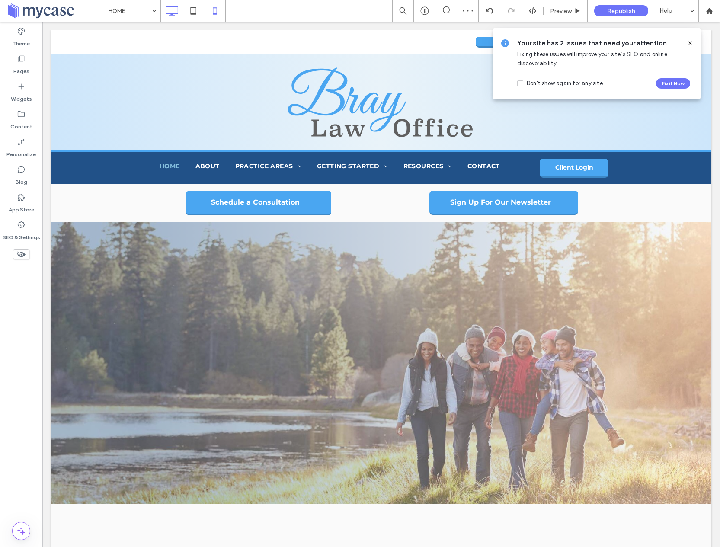
scroll to position [0, 0]
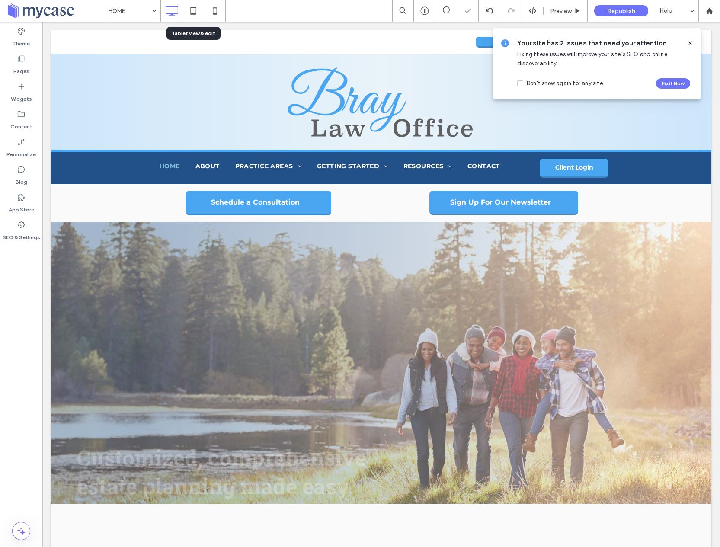
drag, startPoint x: 194, startPoint y: 13, endPoint x: 213, endPoint y: 48, distance: 40.4
click at [195, 13] on icon at bounding box center [193, 10] width 17 height 17
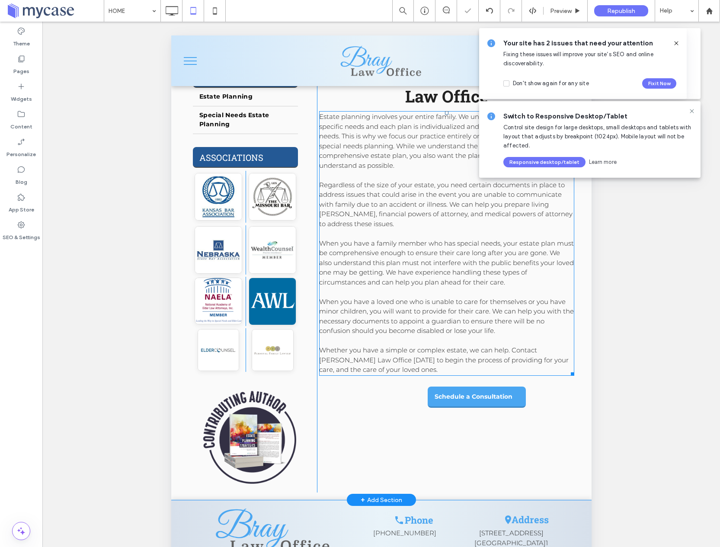
scroll to position [56, 0]
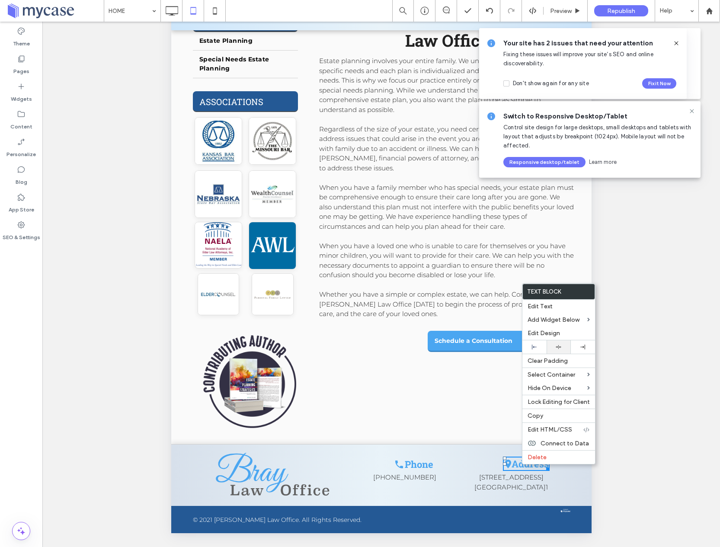
click at [556, 345] on icon at bounding box center [559, 347] width 6 height 6
drag, startPoint x: 406, startPoint y: 415, endPoint x: 407, endPoint y: 420, distance: 5.3
click at [406, 415] on div "Welcome to [PERSON_NAME] Law Office Estate planning involves your entire family…" at bounding box center [445, 222] width 257 height 429
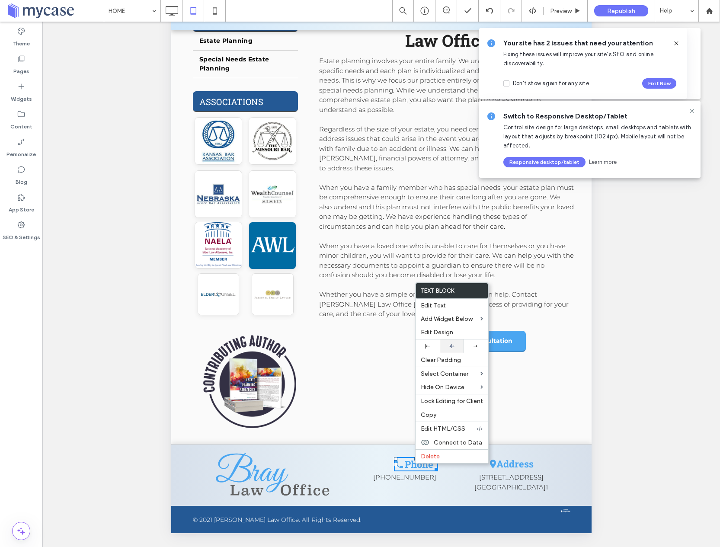
click at [449, 346] on icon at bounding box center [452, 346] width 6 height 6
click at [349, 335] on div "Welcome to [PERSON_NAME] Law Office Estate planning involves your entire family…" at bounding box center [445, 222] width 257 height 429
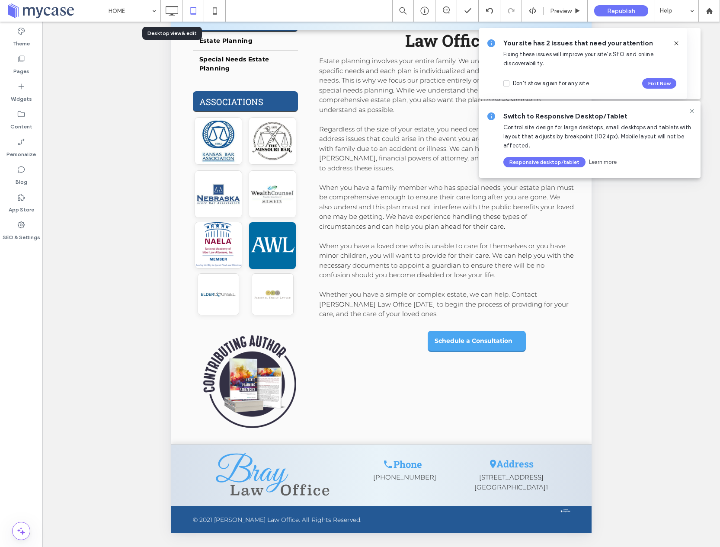
click at [164, 14] on icon at bounding box center [171, 10] width 17 height 17
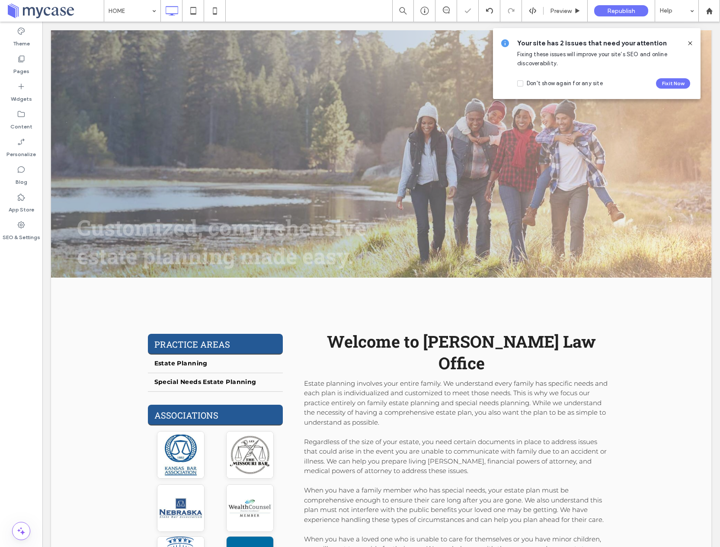
scroll to position [571, 0]
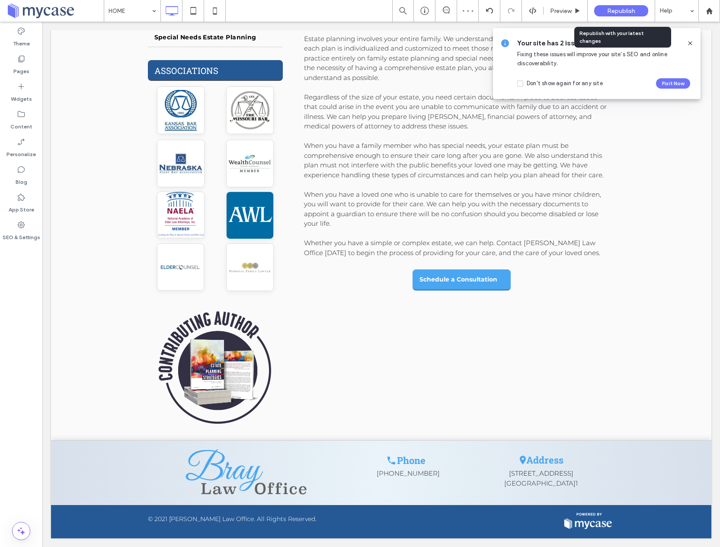
click at [623, 12] on span "Republish" at bounding box center [621, 10] width 28 height 7
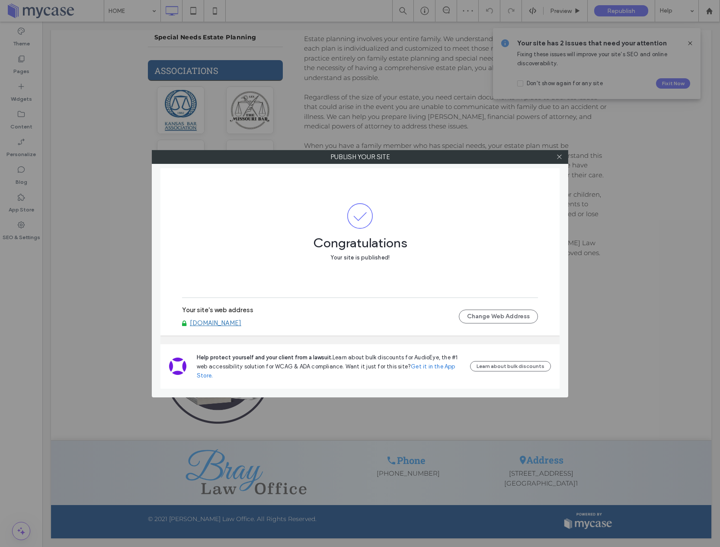
click at [233, 321] on link "[DOMAIN_NAME]" at bounding box center [215, 323] width 51 height 8
